Goal: Task Accomplishment & Management: Complete application form

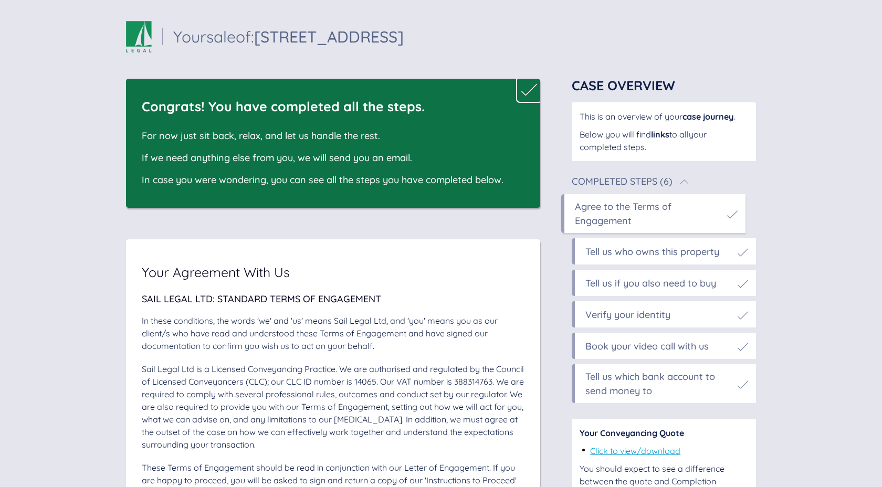
click at [672, 198] on div "Agree to the Terms of Engagement" at bounding box center [654, 213] width 184 height 39
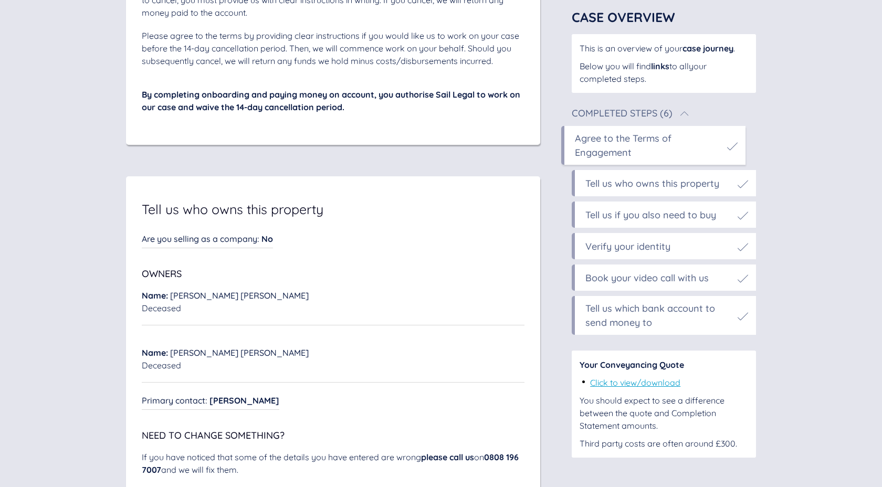
click at [656, 177] on div "Tell us who owns this property" at bounding box center [653, 183] width 134 height 14
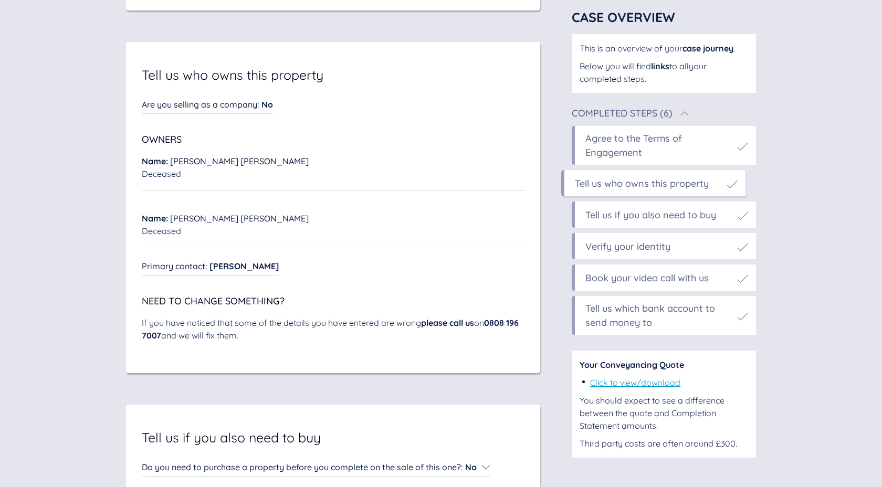
scroll to position [4161, 0]
drag, startPoint x: 176, startPoint y: 200, endPoint x: 261, endPoint y: 198, distance: 84.1
click at [261, 167] on div "Name : [PERSON_NAME]" at bounding box center [333, 160] width 383 height 13
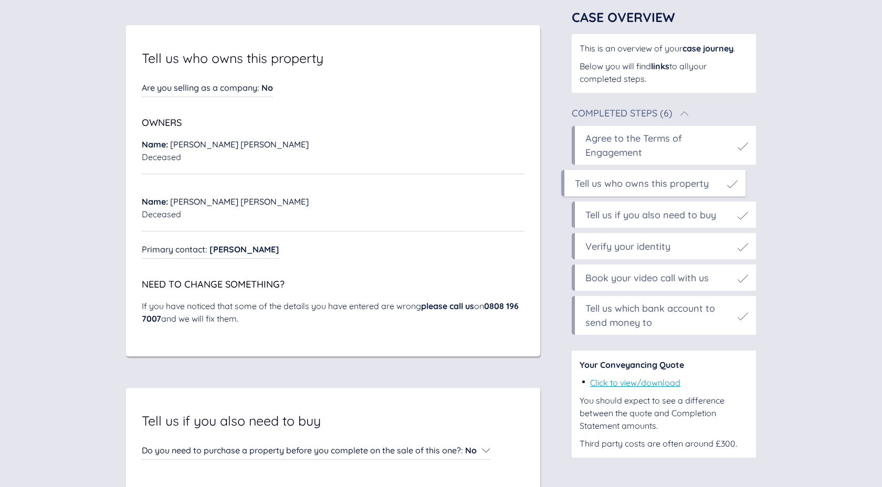
scroll to position [4185, 0]
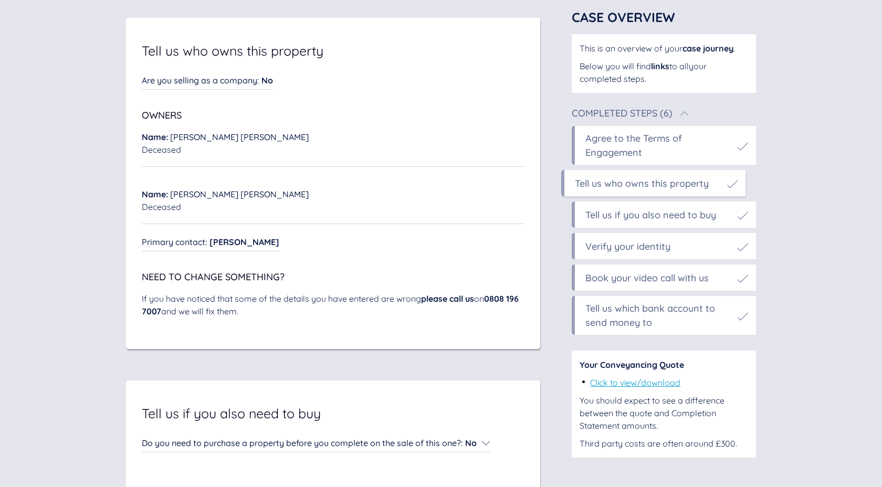
click at [645, 220] on div "Tell us if you also need to buy" at bounding box center [651, 215] width 131 height 14
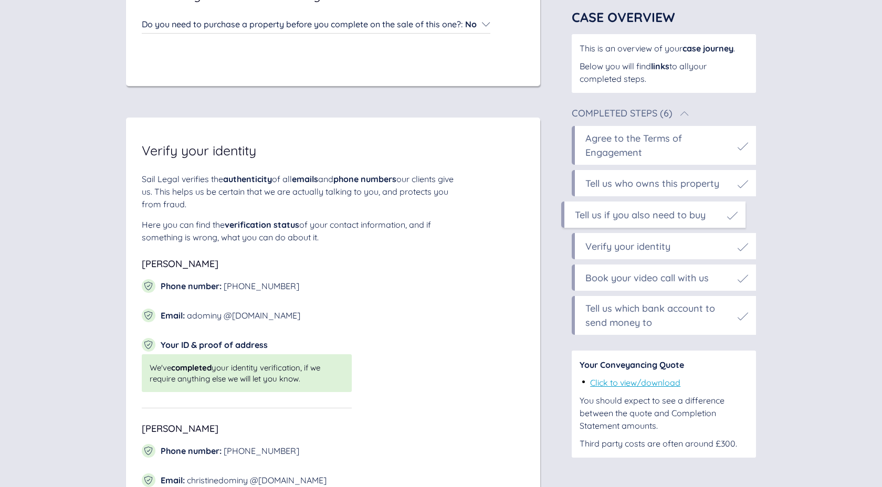
click at [450, 29] on span "Do you need to purchase a property before you complete on the sale of this one?…" at bounding box center [302, 24] width 321 height 11
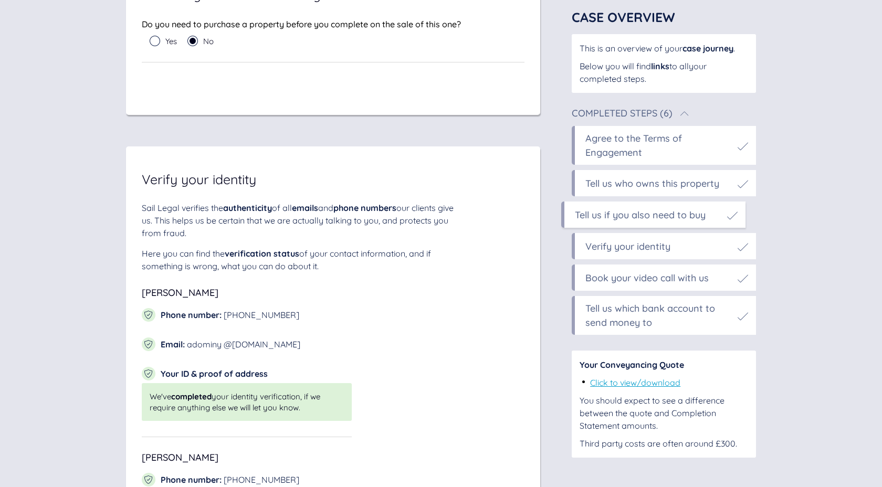
click at [439, 29] on span "Do you need to purchase a property before you complete on the sale of this one?" at bounding box center [301, 24] width 319 height 11
click at [632, 242] on div "Verify your identity" at bounding box center [628, 247] width 85 height 14
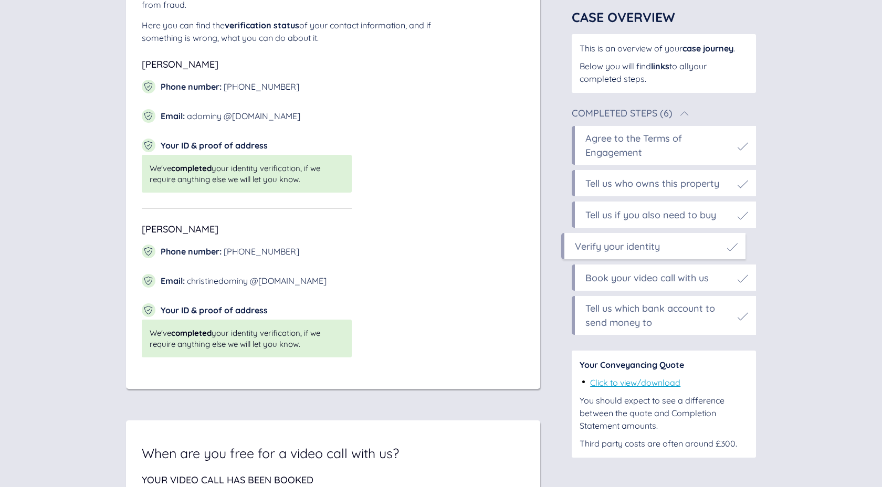
scroll to position [4842, 0]
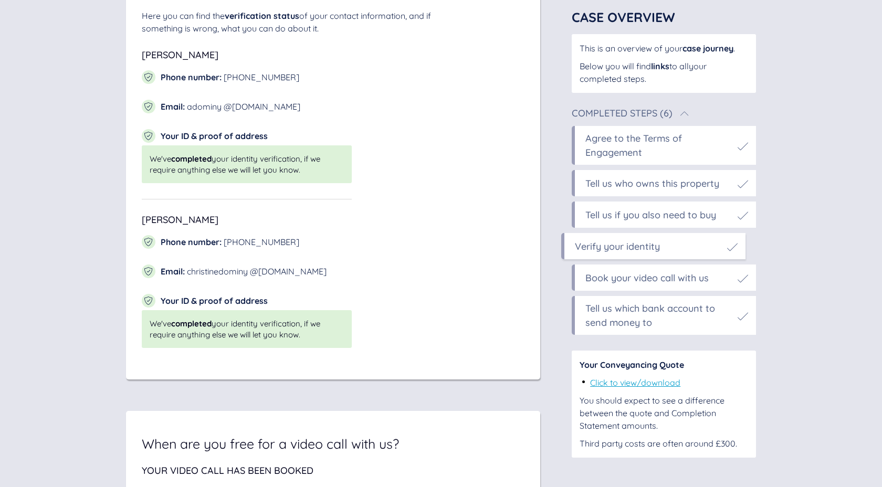
click at [612, 275] on div "Book your video call with us" at bounding box center [647, 278] width 123 height 14
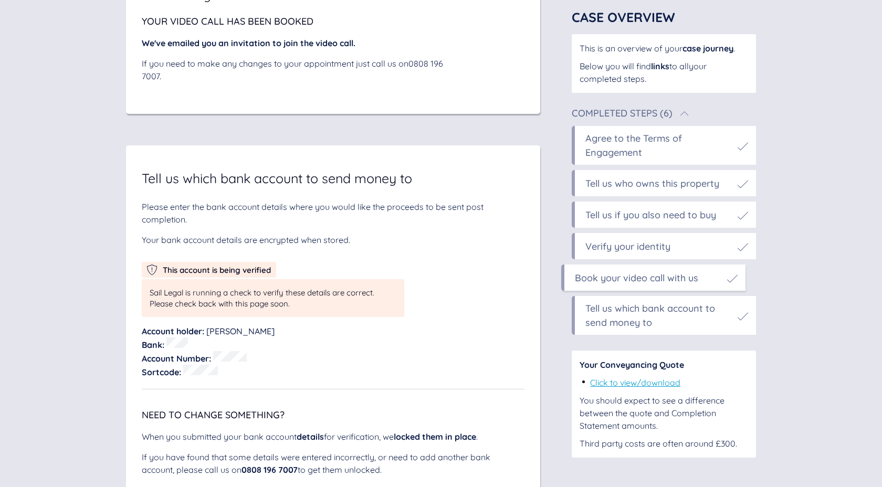
click at [620, 318] on div "Tell us which bank account to send money to" at bounding box center [659, 316] width 147 height 28
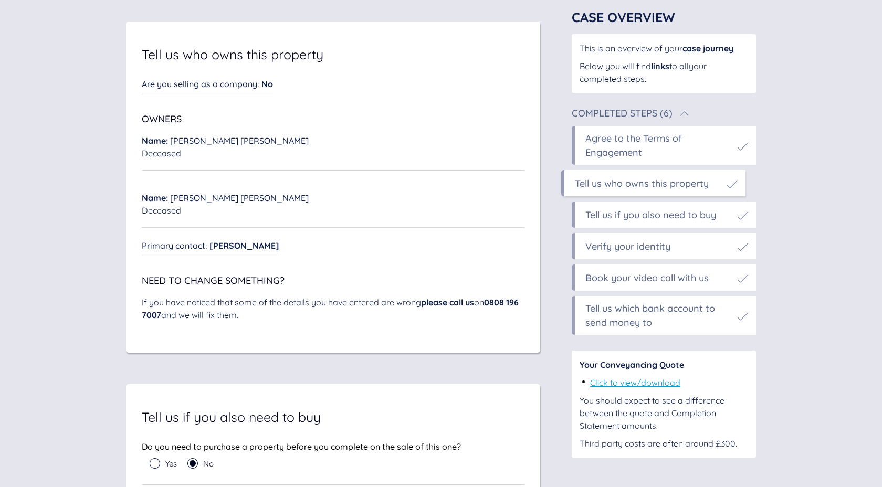
scroll to position [4126, 0]
